Goal: Find specific page/section: Find specific page/section

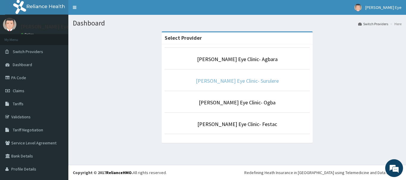
click at [210, 79] on link "[PERSON_NAME] Eye Clinic- Surulere" at bounding box center [237, 81] width 83 height 7
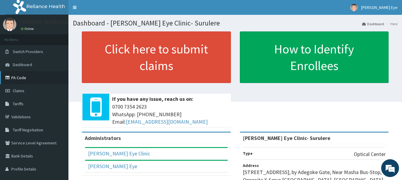
click at [26, 78] on link "PA Code" at bounding box center [34, 77] width 68 height 13
